Goal: Task Accomplishment & Management: Use online tool/utility

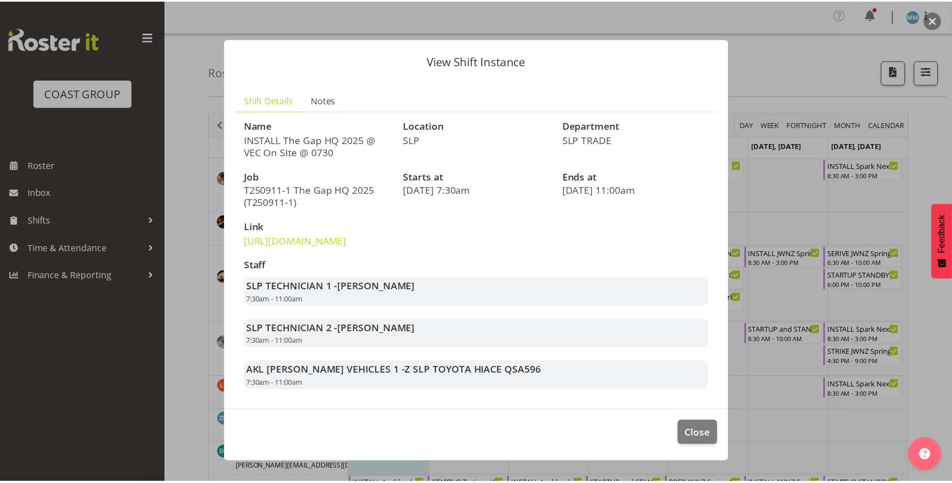
scroll to position [854, 0]
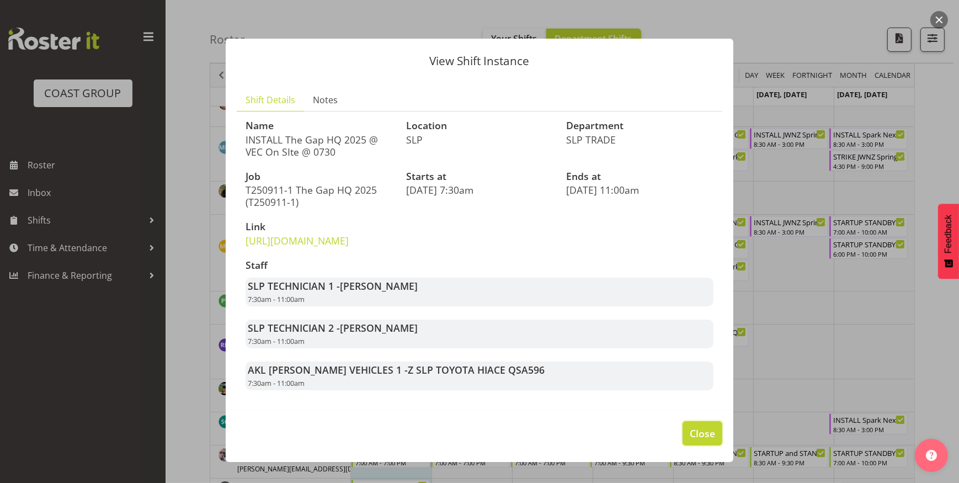
click at [682, 445] on button "Close" at bounding box center [702, 433] width 40 height 24
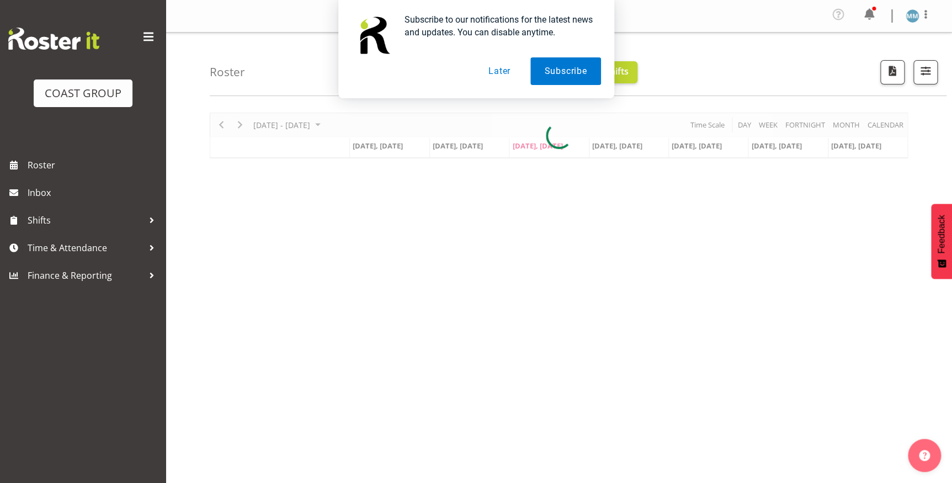
click at [514, 75] on button "Later" at bounding box center [499, 71] width 50 height 28
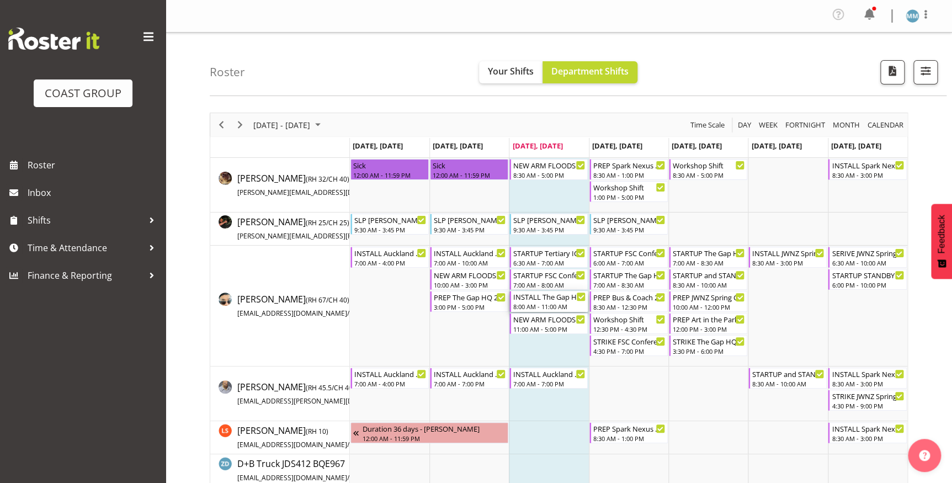
click at [552, 294] on div "INSTALL The Gap HQ 2025 @ VEC On SIte @ after startups" at bounding box center [549, 296] width 72 height 11
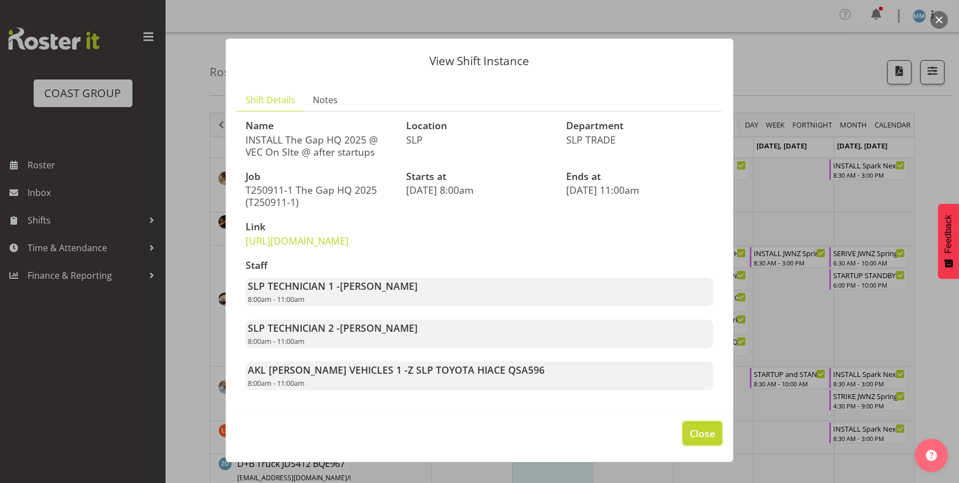
click at [690, 440] on span "Close" at bounding box center [702, 433] width 25 height 14
